Goal: Task Accomplishment & Management: Use online tool/utility

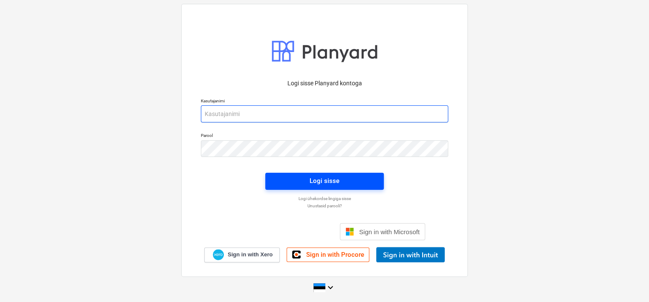
type input "[EMAIL_ADDRESS][DOMAIN_NAME]"
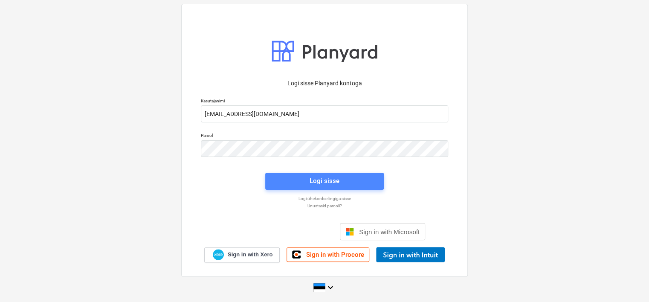
click at [307, 174] on button "Logi sisse" at bounding box center [324, 181] width 119 height 17
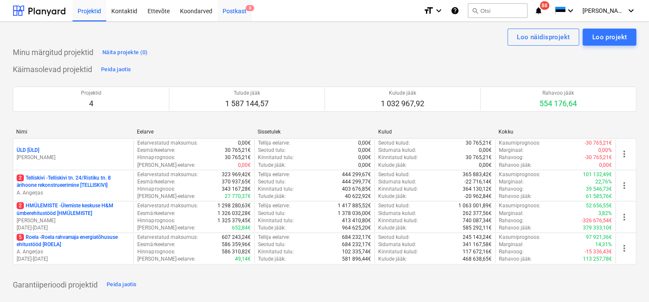
click at [238, 14] on div "Postkast 8" at bounding box center [234, 11] width 34 height 22
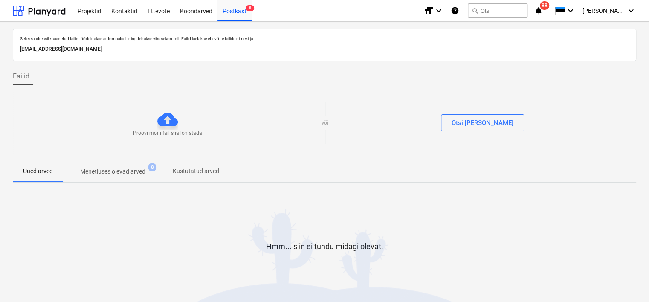
click at [154, 49] on p "[EMAIL_ADDRESS][DOMAIN_NAME]" at bounding box center [324, 49] width 609 height 9
copy p "[EMAIL_ADDRESS][DOMAIN_NAME]"
click at [198, 12] on div "Koondarved" at bounding box center [196, 11] width 43 height 22
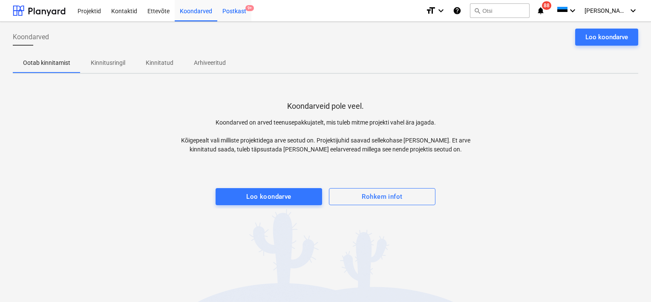
click at [231, 9] on div "Postkast 9+" at bounding box center [234, 11] width 34 height 22
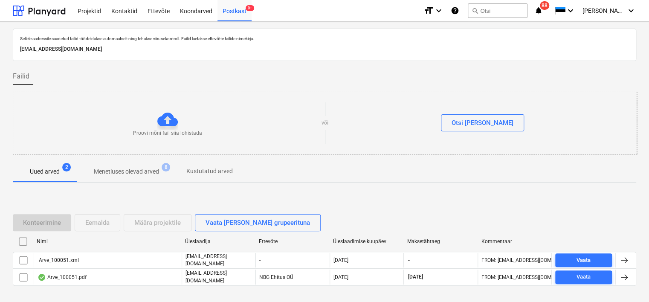
scroll to position [28, 0]
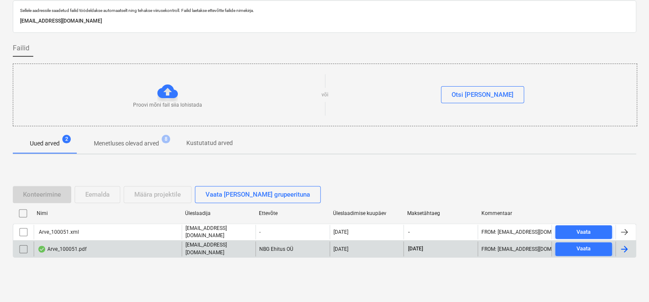
click at [87, 248] on div "Arve_100051.pdf" at bounding box center [108, 248] width 148 height 14
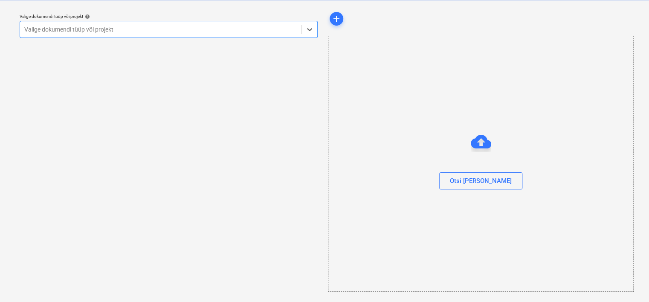
scroll to position [22, 0]
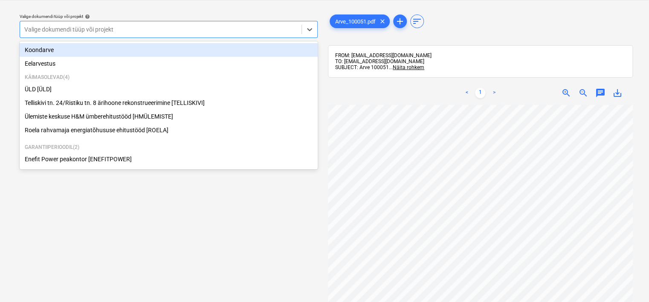
click at [141, 30] on div at bounding box center [160, 29] width 273 height 9
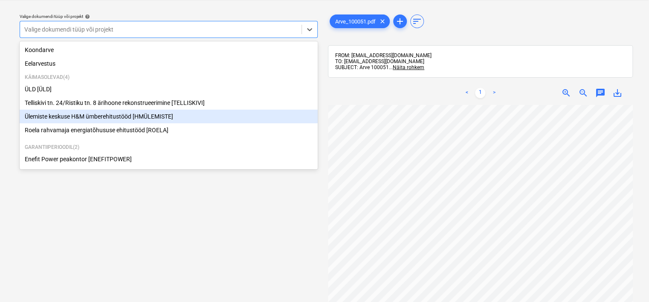
click at [140, 117] on div "Ülemiste keskuse H&M ümberehitustööd [HMÜLEMISTE]" at bounding box center [169, 117] width 298 height 14
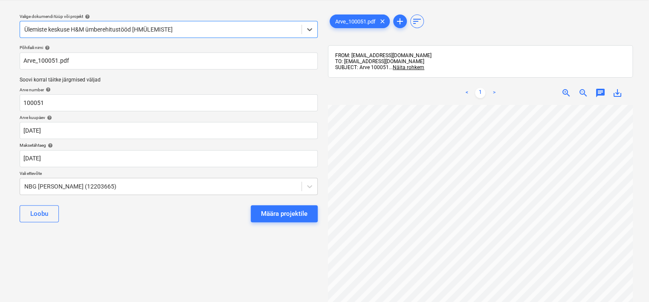
scroll to position [0, 80]
click at [271, 213] on div "Määra projektile" at bounding box center [284, 213] width 46 height 11
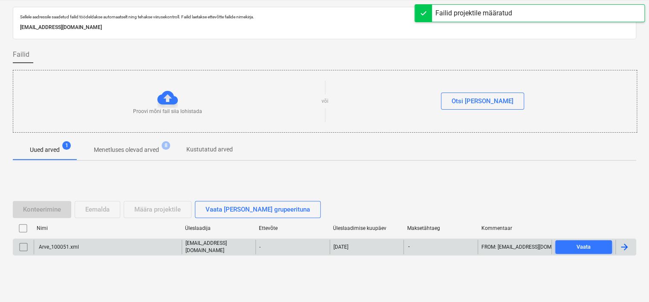
click at [20, 249] on input "checkbox" at bounding box center [24, 247] width 14 height 14
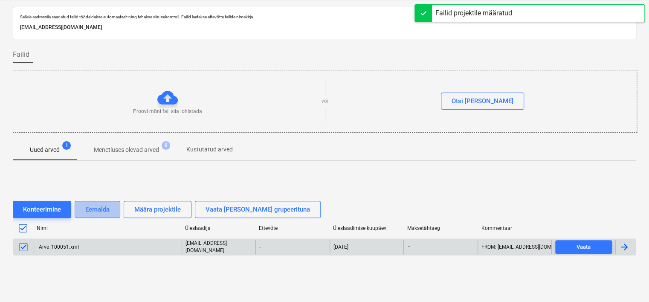
click at [94, 204] on div "Eemalda" at bounding box center [97, 209] width 24 height 11
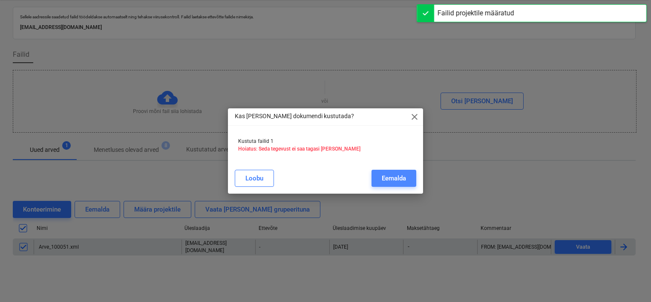
click at [392, 175] on div "Eemalda" at bounding box center [394, 178] width 24 height 11
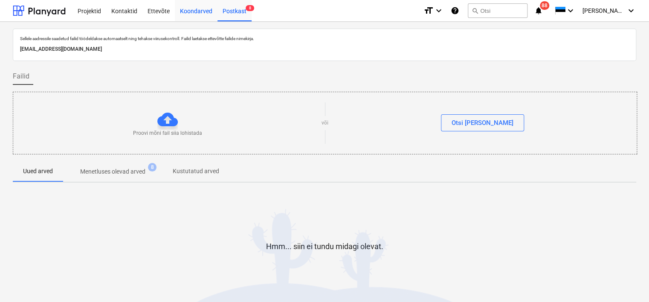
click at [197, 10] on div "Koondarved" at bounding box center [196, 11] width 43 height 22
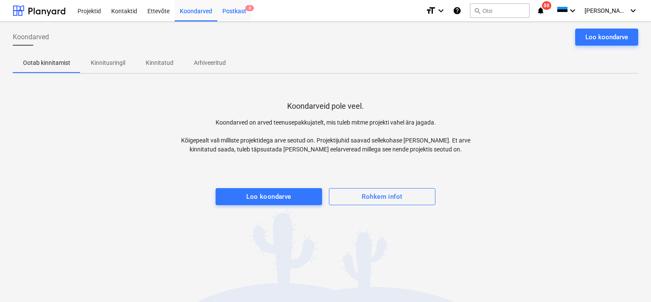
click at [233, 11] on div "Postkast 8" at bounding box center [234, 11] width 34 height 22
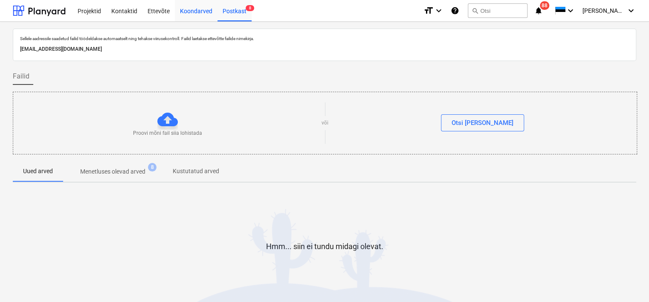
click at [200, 13] on div "Koondarved" at bounding box center [196, 11] width 43 height 22
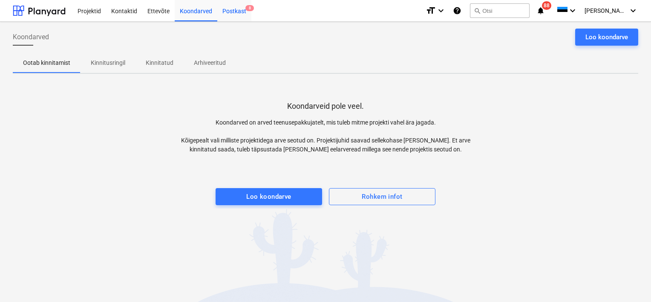
click at [232, 12] on div "Postkast 8" at bounding box center [234, 11] width 34 height 22
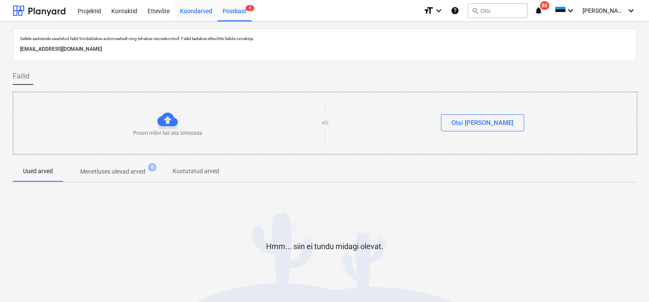
click at [200, 13] on div "Koondarved" at bounding box center [196, 11] width 43 height 22
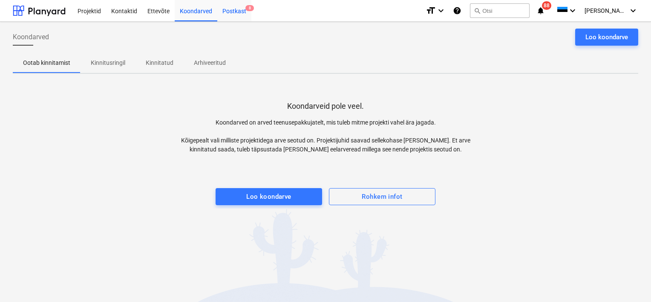
click at [234, 13] on div "Postkast 8" at bounding box center [234, 11] width 34 height 22
